Goal: Check status: Check status

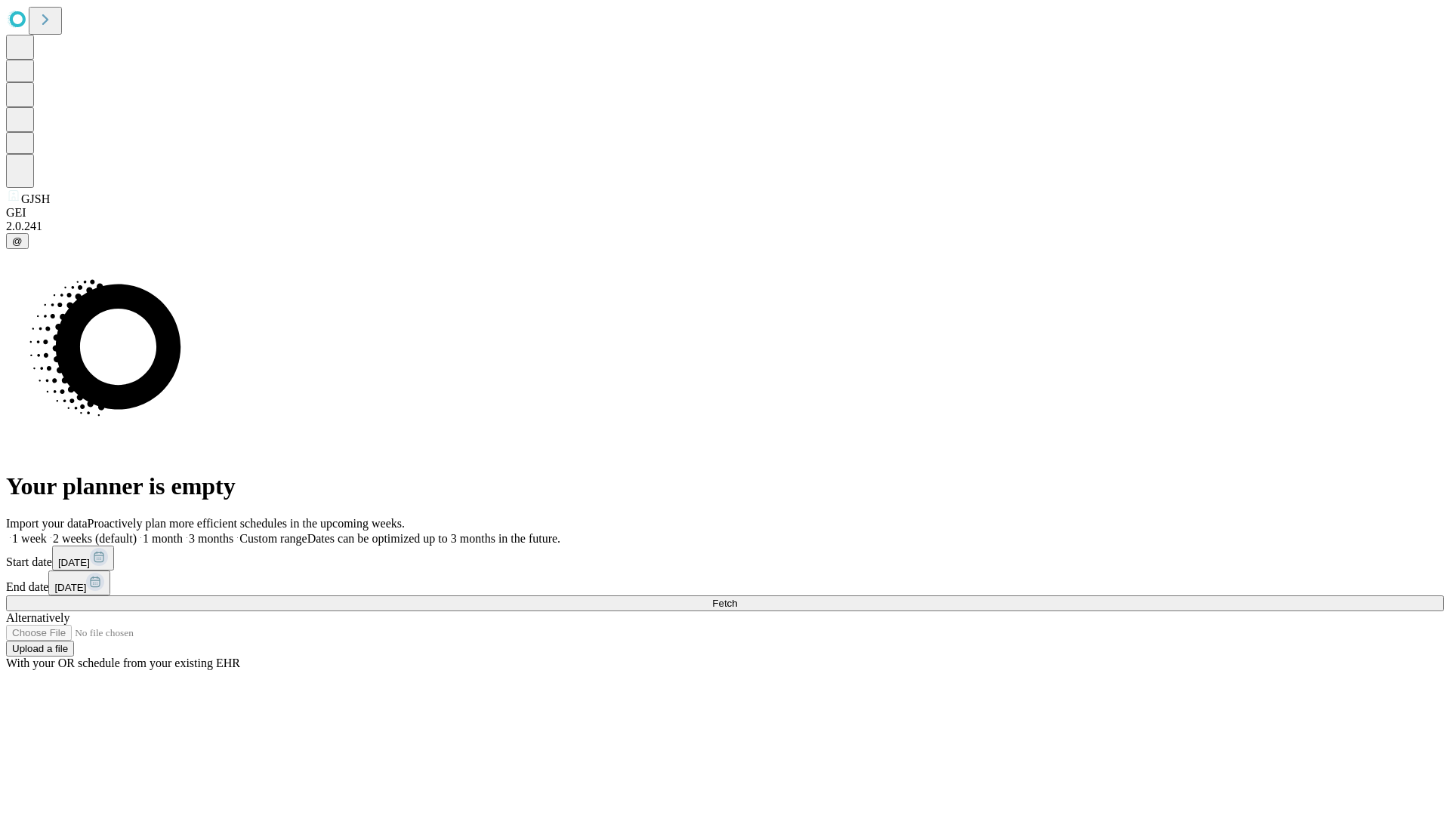
click at [737, 598] on span "Fetch" at bounding box center [724, 603] width 25 height 11
